Goal: Task Accomplishment & Management: Complete application form

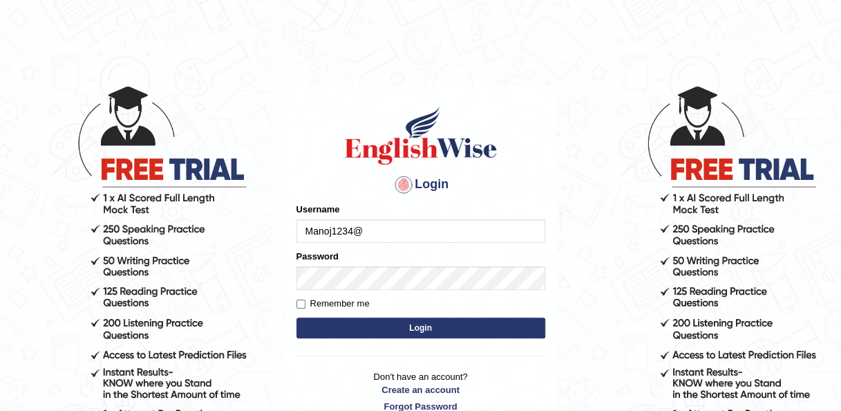
type input "Manoj1234@"
click at [391, 325] on button "Login" at bounding box center [421, 327] width 249 height 21
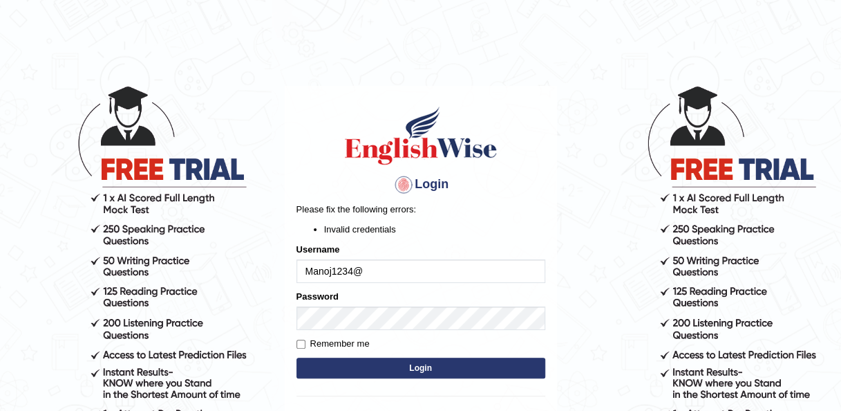
click at [328, 348] on label "Remember me" at bounding box center [333, 344] width 73 height 14
click at [306, 348] on input "Remember me" at bounding box center [301, 343] width 9 height 9
checkbox input "true"
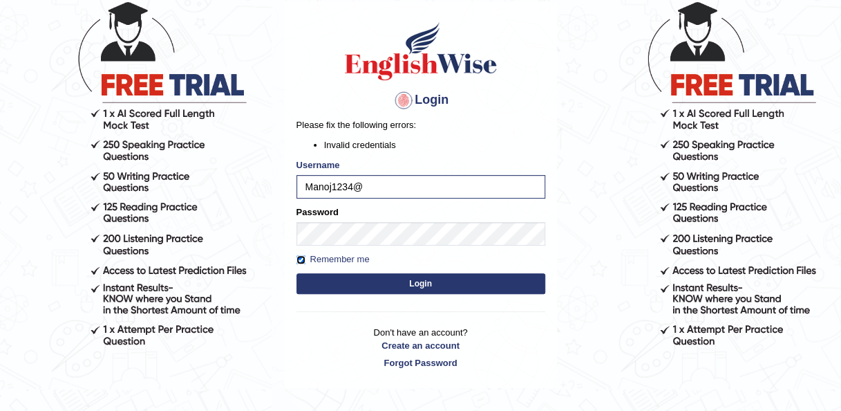
scroll to position [137, 0]
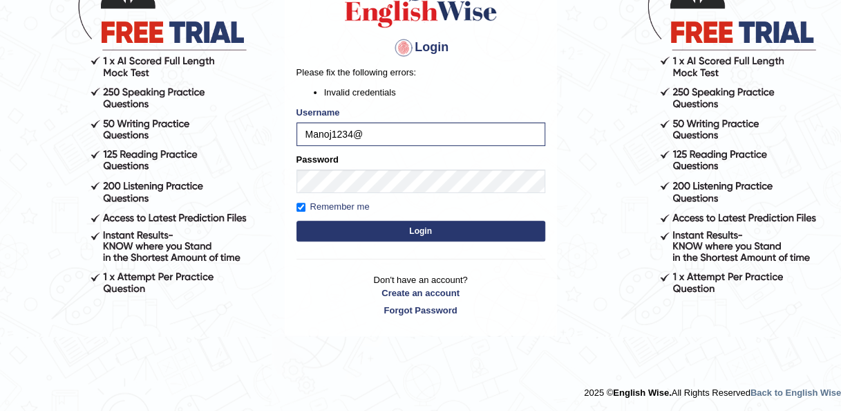
click at [438, 235] on button "Login" at bounding box center [421, 231] width 249 height 21
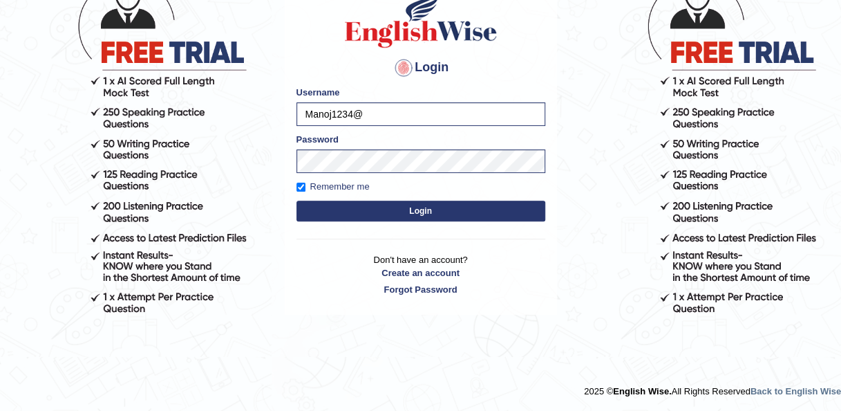
scroll to position [117, 0]
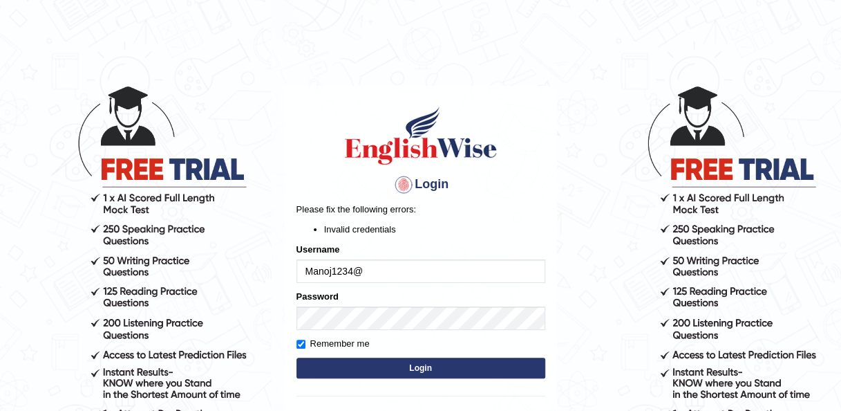
click at [403, 185] on div at bounding box center [404, 185] width 22 height 22
click at [416, 369] on button "Login" at bounding box center [421, 367] width 249 height 21
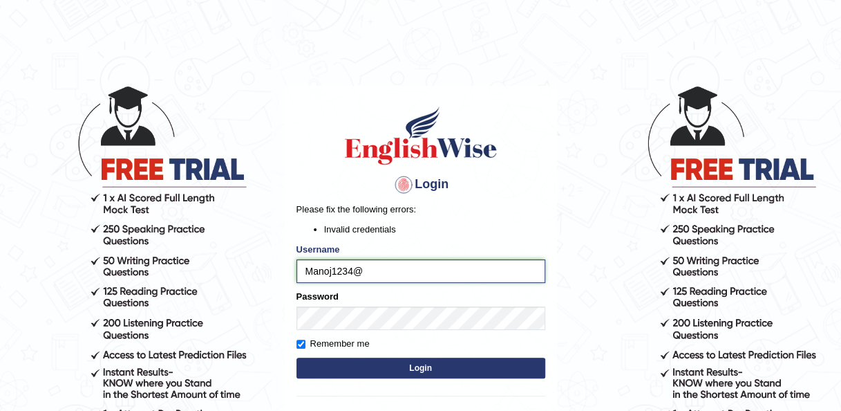
click at [303, 267] on input "Manoj1234@" at bounding box center [421, 271] width 249 height 24
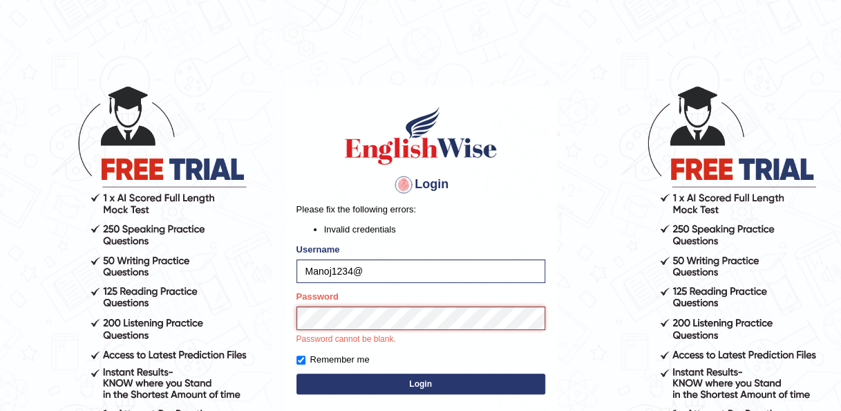
click at [297, 373] on button "Login" at bounding box center [421, 383] width 249 height 21
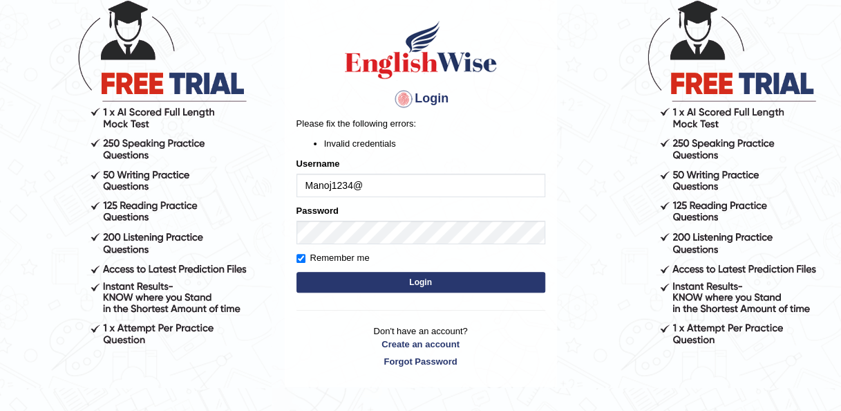
scroll to position [137, 0]
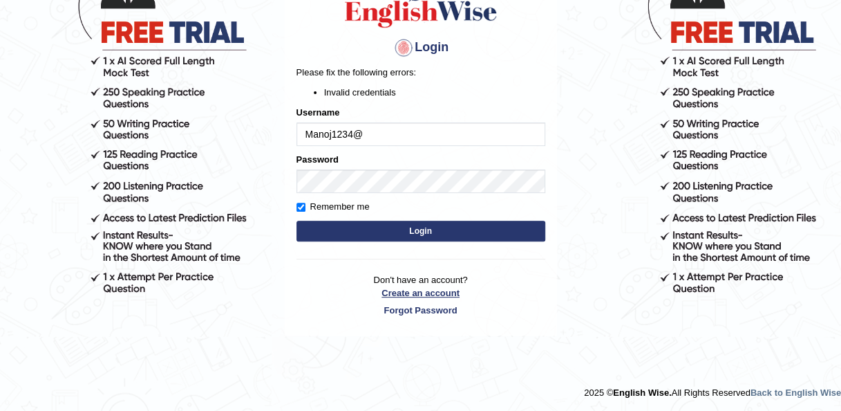
click at [431, 294] on link "Create an account" at bounding box center [421, 292] width 249 height 13
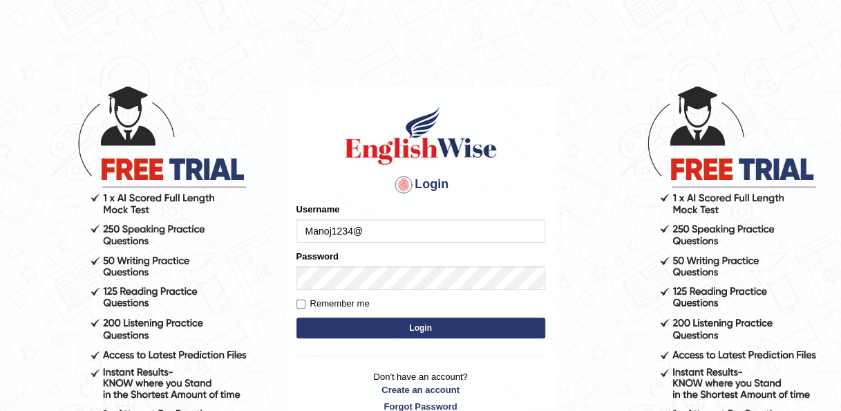
type input "Manoj1234@"
click at [419, 329] on button "Login" at bounding box center [421, 327] width 249 height 21
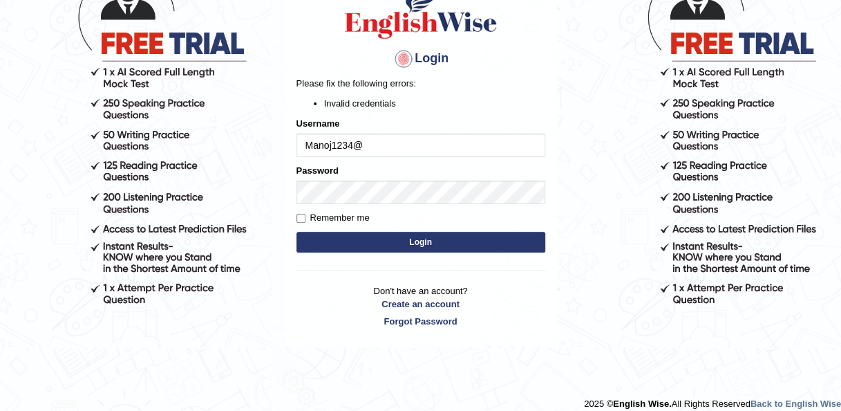
scroll to position [137, 0]
